Goal: Check status: Check status

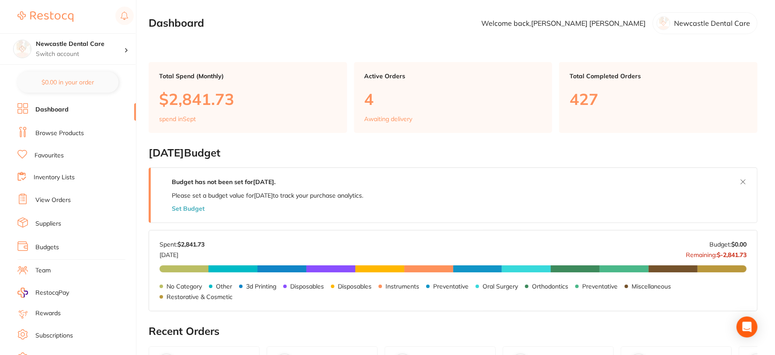
click at [62, 201] on link "View Orders" at bounding box center [52, 200] width 35 height 9
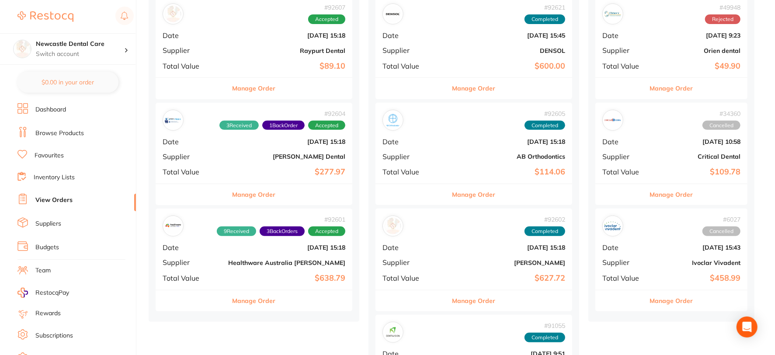
scroll to position [291, 0]
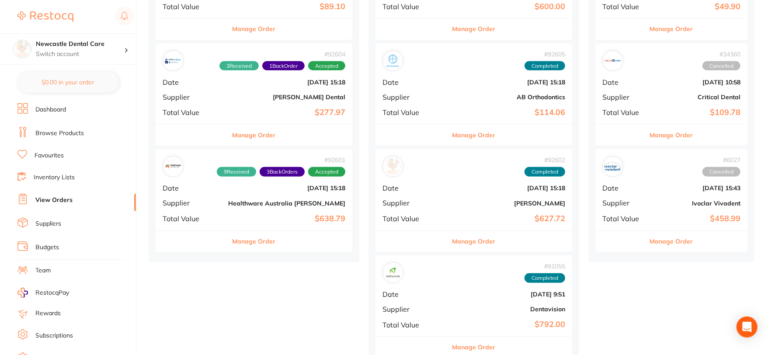
click at [248, 98] on b "[PERSON_NAME] Dental" at bounding box center [286, 97] width 117 height 7
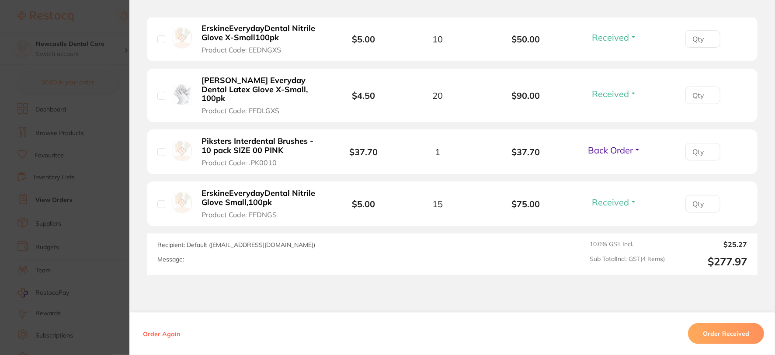
scroll to position [291, 0]
click at [720, 333] on button "Order Received" at bounding box center [726, 333] width 76 height 21
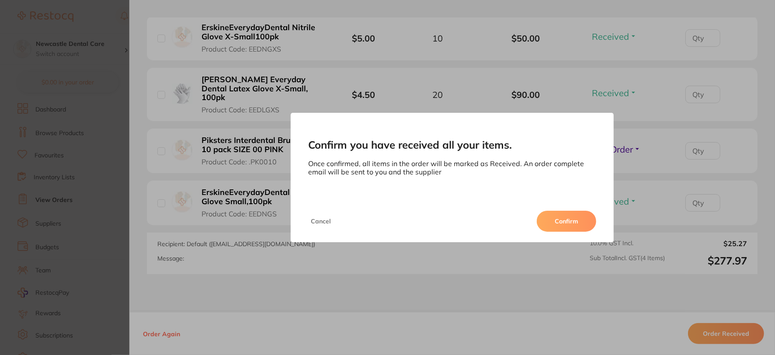
click at [566, 220] on button "Confirm" at bounding box center [566, 221] width 59 height 21
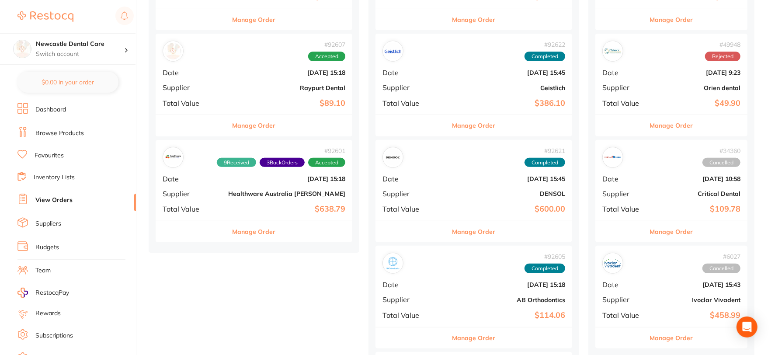
scroll to position [194, 0]
click at [228, 191] on b "Healthware Australia [PERSON_NAME]" at bounding box center [286, 194] width 117 height 7
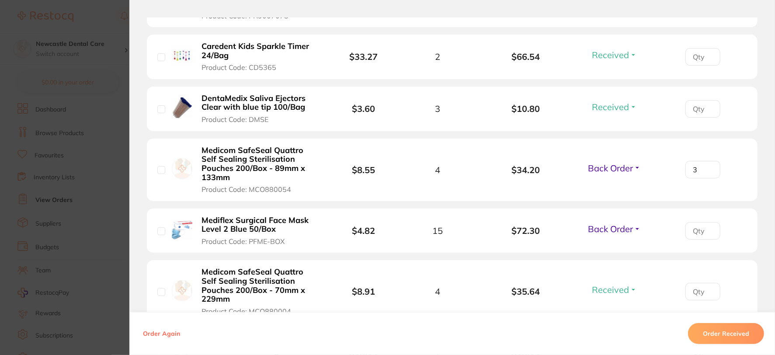
scroll to position [340, 0]
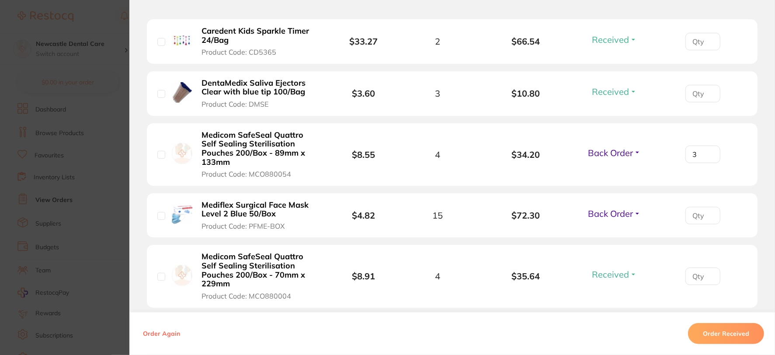
click at [735, 336] on button "Order Received" at bounding box center [726, 333] width 76 height 21
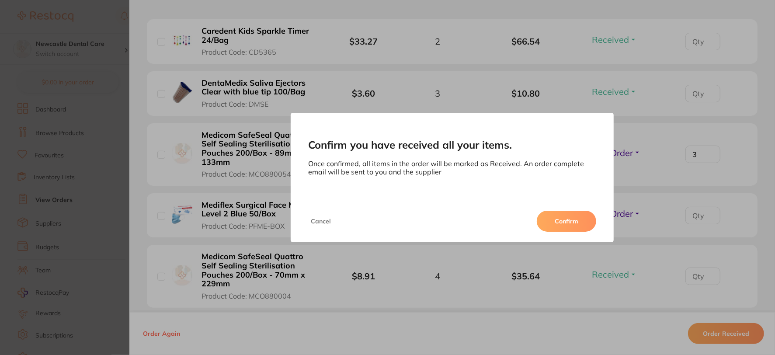
click at [580, 215] on button "Confirm" at bounding box center [566, 221] width 59 height 21
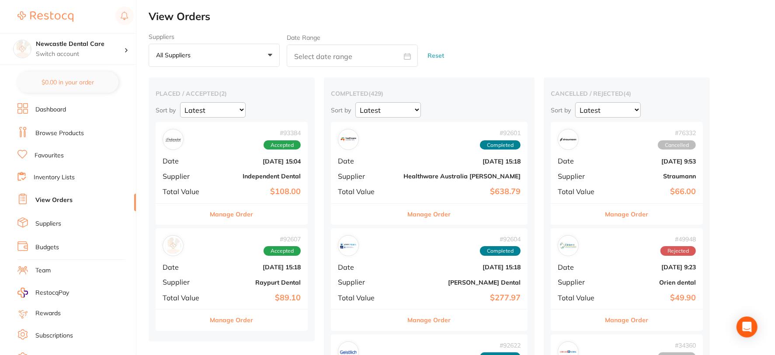
click at [215, 166] on div "# 93384 Accepted Date [DATE] 15:04 Supplier Independent Dental Total Value $108…" at bounding box center [232, 162] width 152 height 81
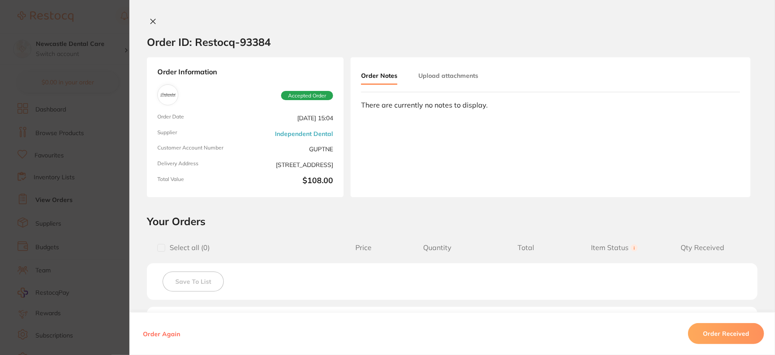
click at [287, 130] on link "Independent Dental" at bounding box center [304, 133] width 58 height 7
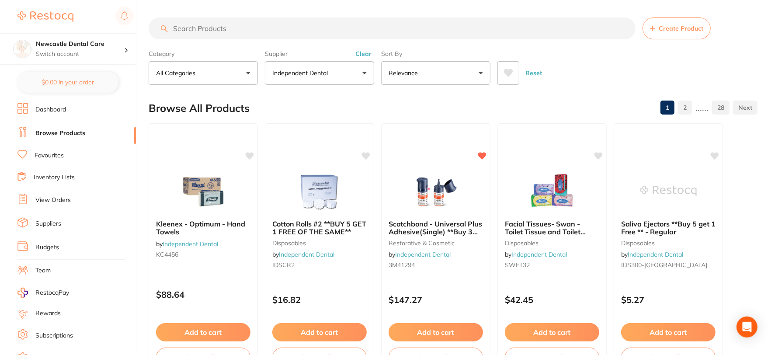
click at [52, 221] on link "Suppliers" at bounding box center [48, 223] width 26 height 9
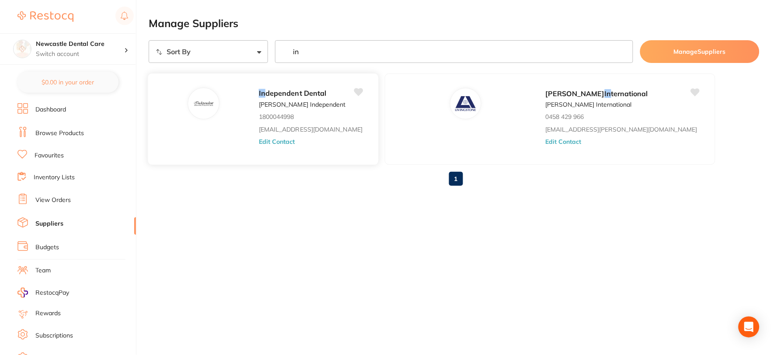
type input "in"
click at [281, 142] on button "Edit Contact" at bounding box center [277, 141] width 36 height 7
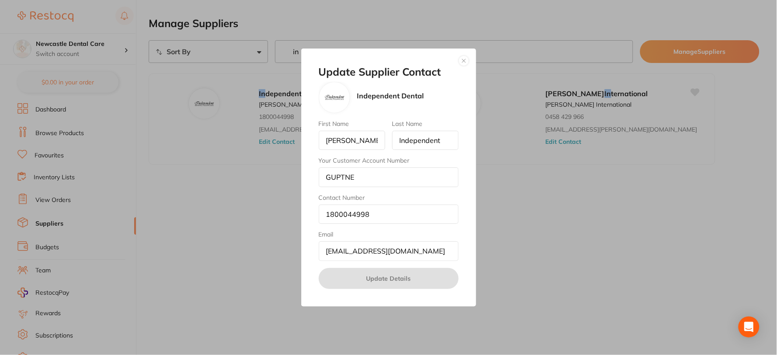
click at [463, 59] on button "button" at bounding box center [463, 60] width 10 height 10
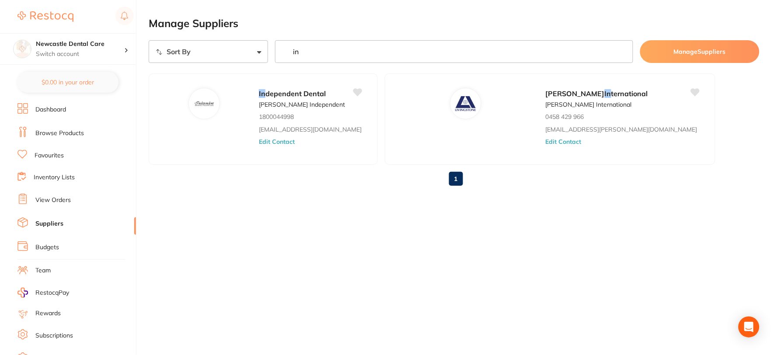
click at [50, 198] on link "View Orders" at bounding box center [52, 200] width 35 height 9
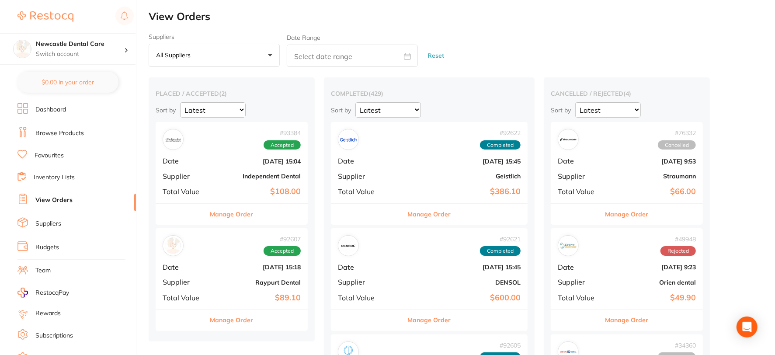
click at [215, 155] on div "# 93384 Accepted Date [DATE] 15:04 Supplier Independent Dental Total Value $108…" at bounding box center [232, 162] width 152 height 81
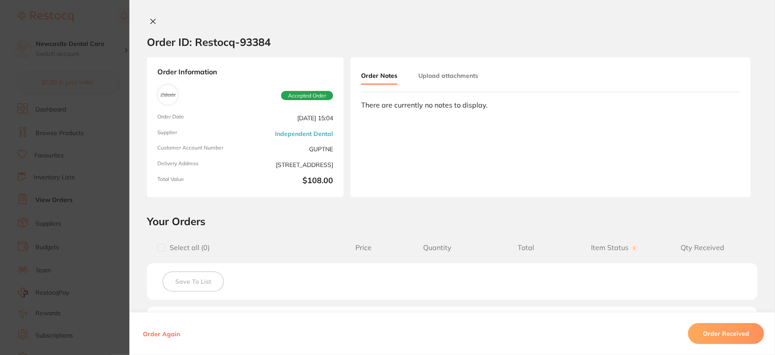
click at [149, 23] on icon at bounding box center [152, 21] width 7 height 7
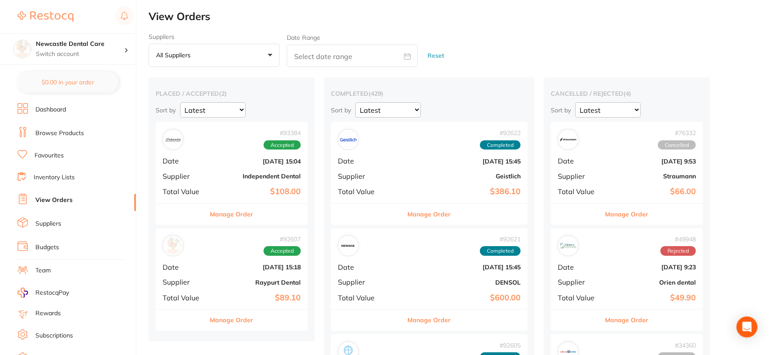
click at [212, 172] on div "# 93384 Accepted Date [DATE] 15:04 Supplier Independent Dental Total Value $108…" at bounding box center [232, 162] width 152 height 81
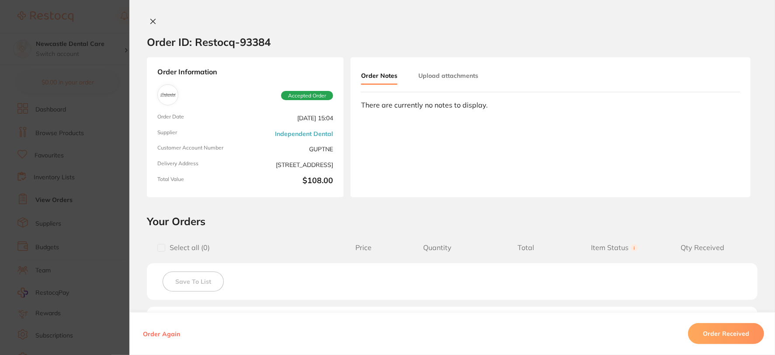
scroll to position [176, 0]
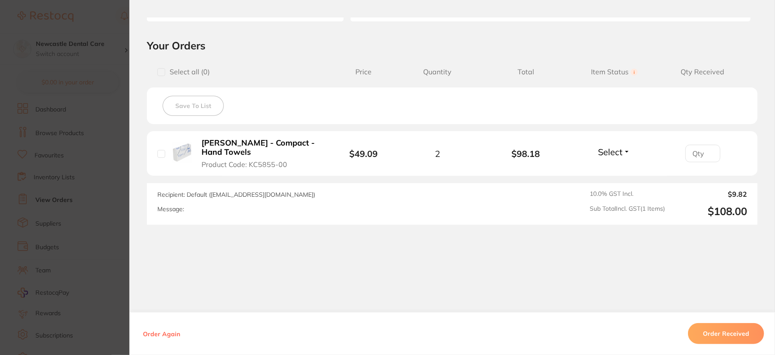
click at [624, 149] on button "Select" at bounding box center [614, 151] width 38 height 11
click at [614, 181] on span "Back Order" at bounding box center [614, 183] width 27 height 7
click at [664, 279] on div "Order ID: Restocq- 93384 Order Information 1 Back Order Accepted Order Order Da…" at bounding box center [451, 185] width 645 height 337
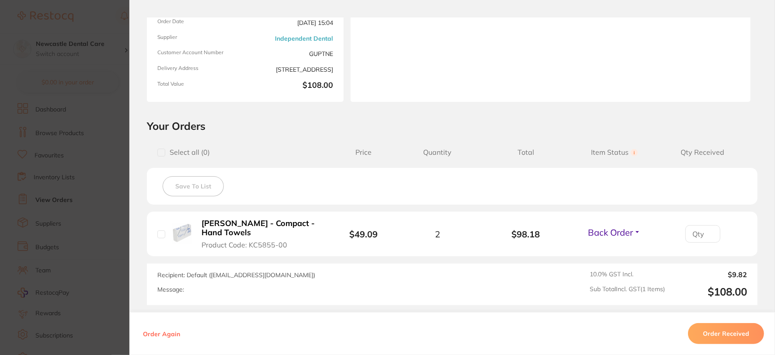
scroll to position [0, 0]
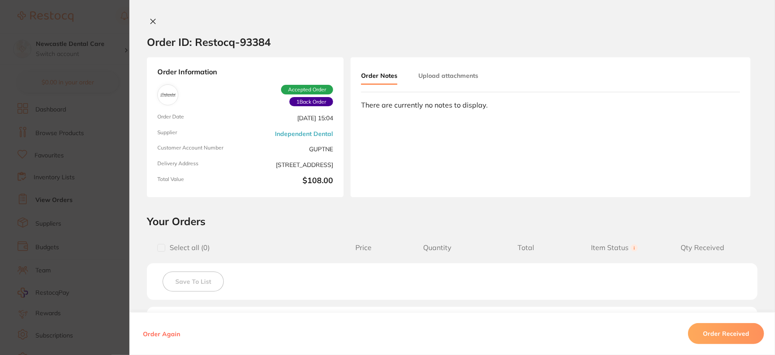
click at [151, 19] on icon at bounding box center [153, 21] width 5 height 5
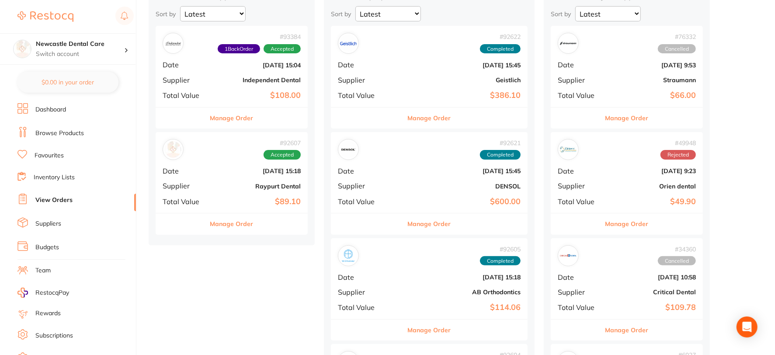
scroll to position [97, 0]
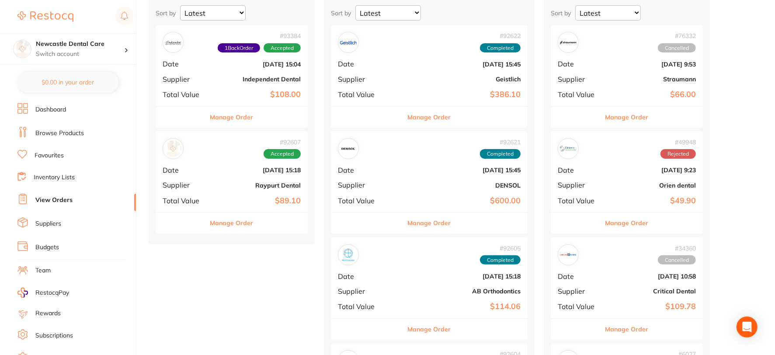
click at [237, 180] on div "# 92607 Accepted Date [DATE] 15:18 Supplier Raypurt Dental Total Value $89.10" at bounding box center [232, 171] width 152 height 81
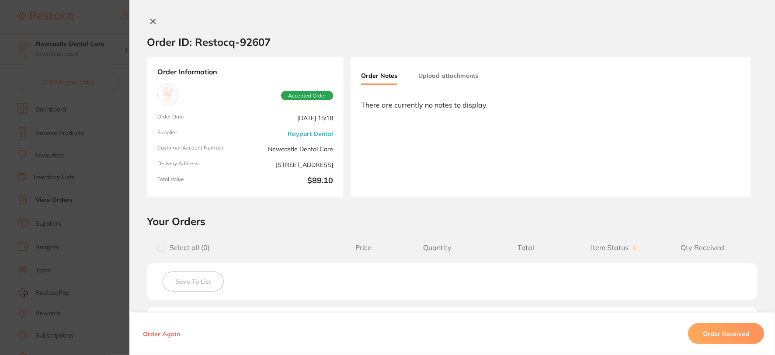
click at [152, 21] on icon at bounding box center [153, 21] width 5 height 5
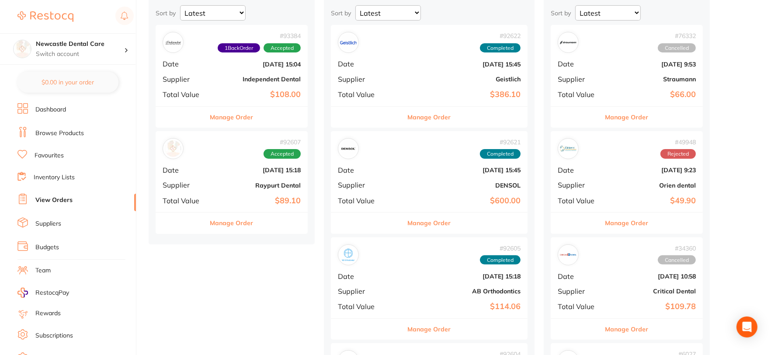
click at [49, 221] on link "Suppliers" at bounding box center [48, 223] width 26 height 9
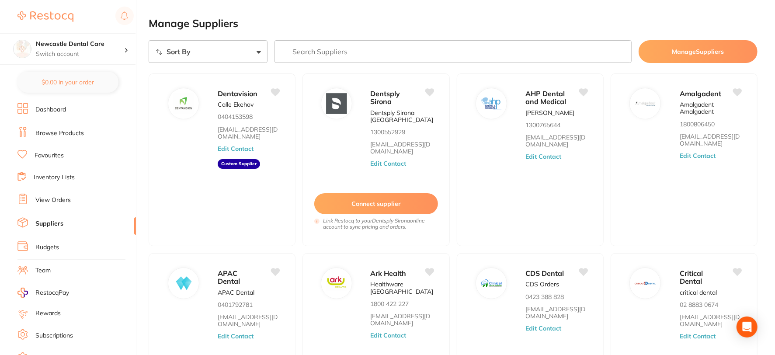
click at [303, 53] on input "search" at bounding box center [452, 51] width 357 height 23
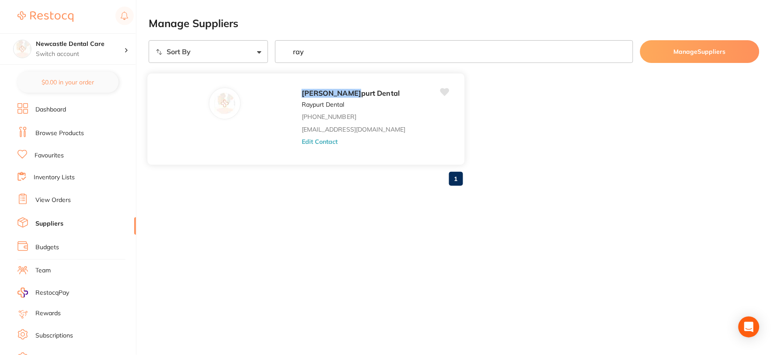
type input "ray"
click at [302, 142] on button "Edit Contact" at bounding box center [320, 141] width 36 height 7
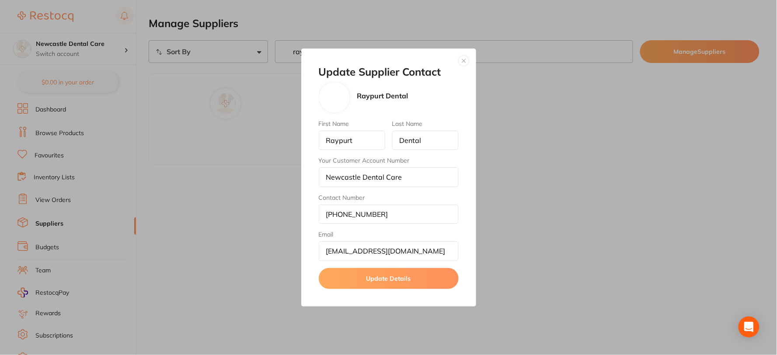
click at [466, 62] on button "button" at bounding box center [463, 60] width 10 height 10
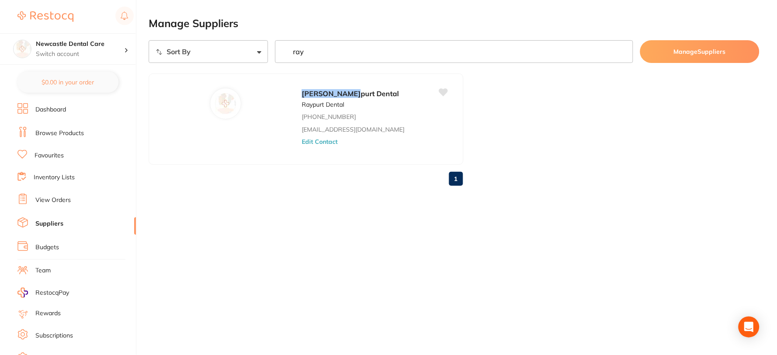
click at [55, 199] on link "View Orders" at bounding box center [52, 200] width 35 height 9
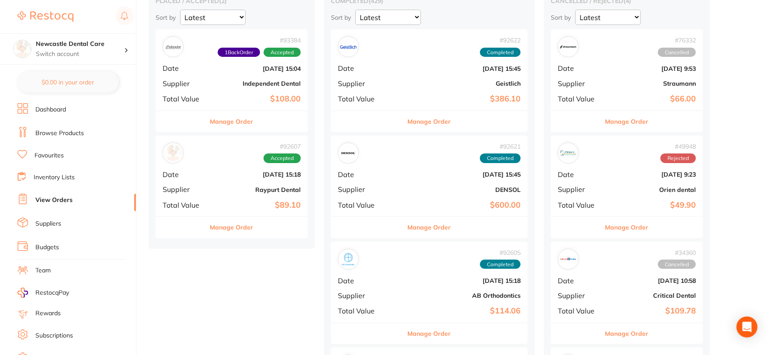
scroll to position [97, 0]
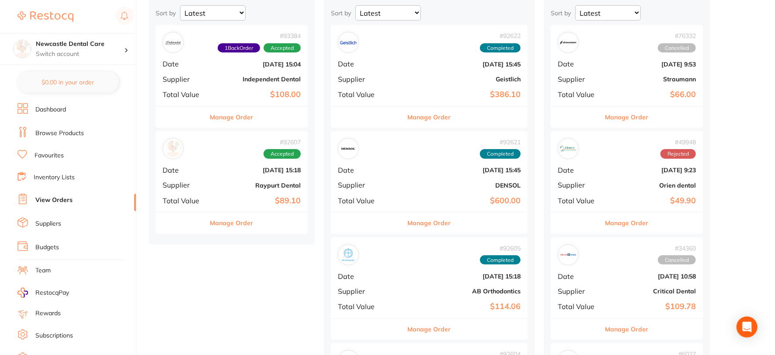
click at [215, 180] on div "# 92607 Accepted Date [DATE] 15:18 Supplier Raypurt Dental Total Value $89.10" at bounding box center [232, 171] width 152 height 81
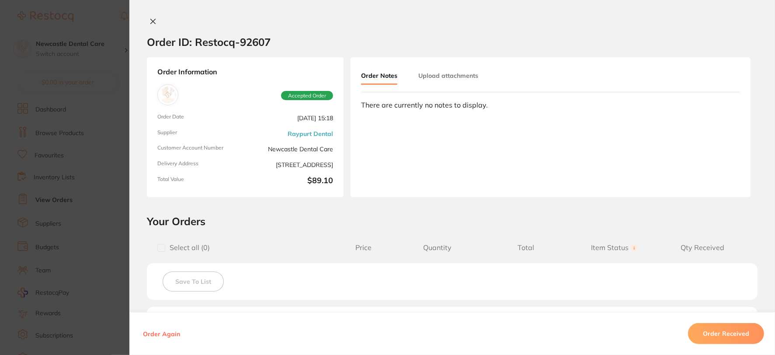
click at [154, 22] on icon at bounding box center [152, 21] width 7 height 7
